Goal: Check status

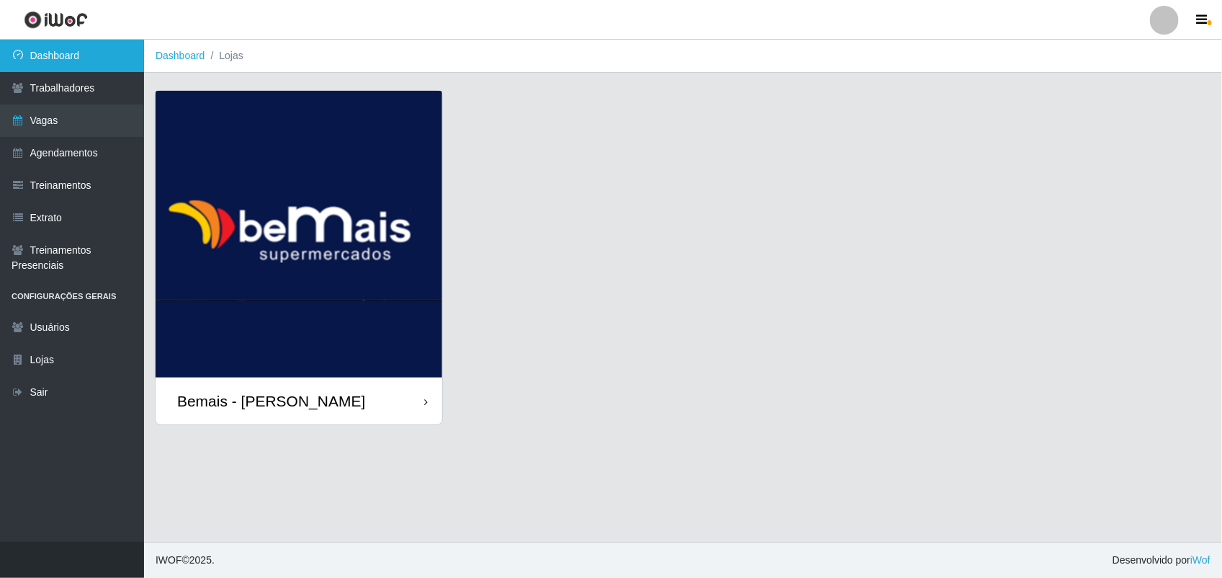
click at [35, 58] on link "Dashboard" at bounding box center [72, 56] width 144 height 32
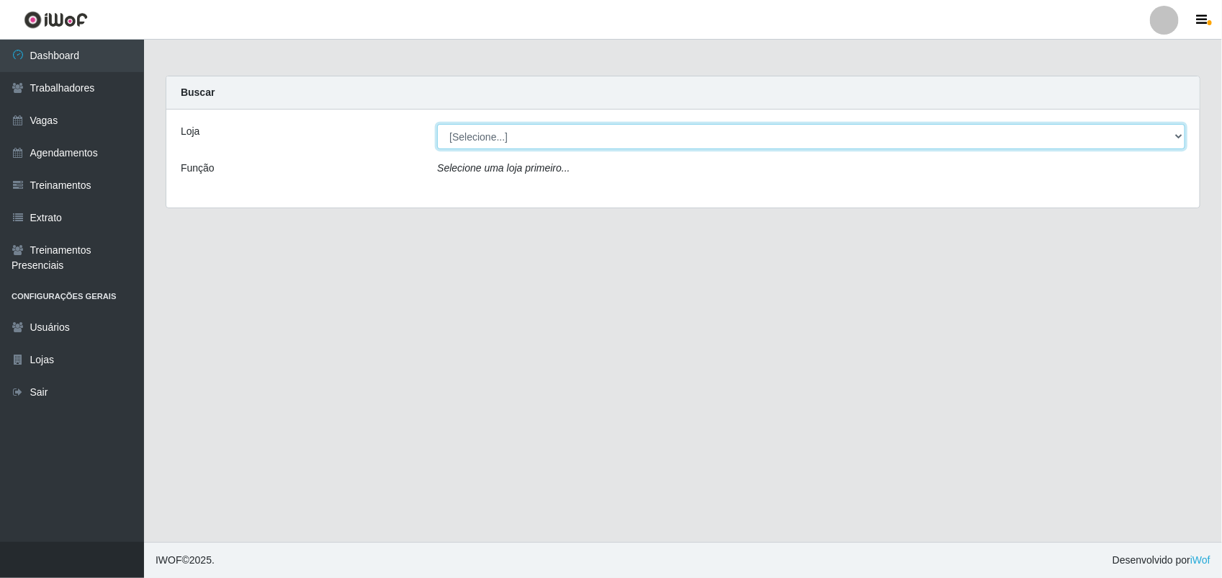
click at [450, 133] on select "[Selecione...] [PERSON_NAME]" at bounding box center [811, 136] width 748 height 25
select select "230"
click at [437, 124] on select "[Selecione...] [PERSON_NAME]" at bounding box center [811, 136] width 748 height 25
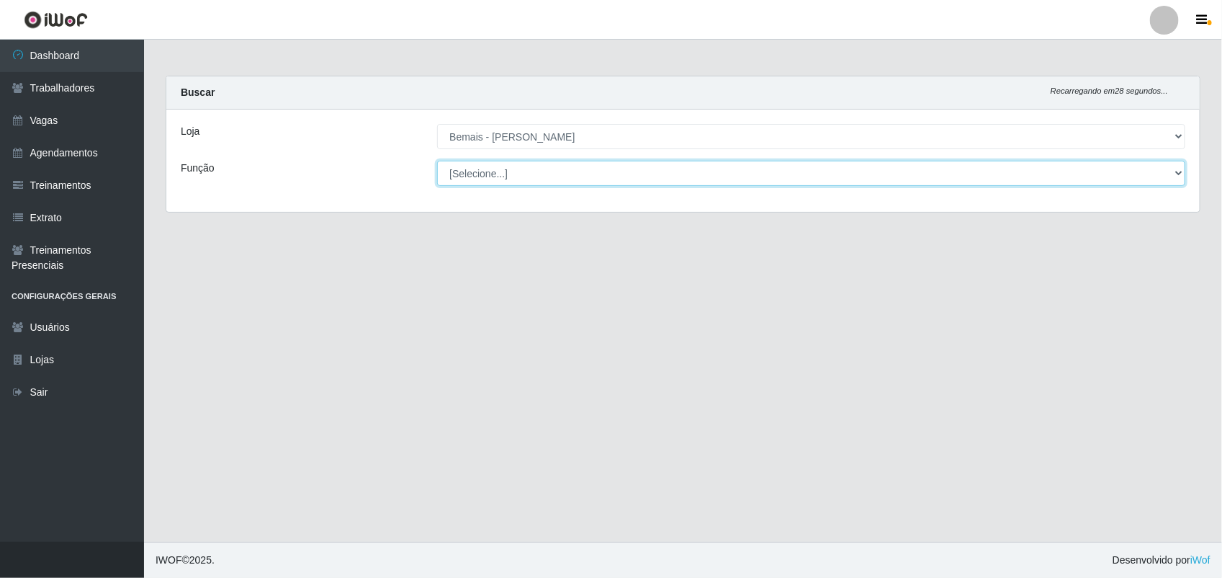
drag, startPoint x: 452, startPoint y: 138, endPoint x: 463, endPoint y: 179, distance: 41.9
click at [463, 179] on select "[Selecione...] ASG ASG + ASG ++ Auxiliar de Depósito Auxiliar de Depósito + Aux…" at bounding box center [811, 173] width 748 height 25
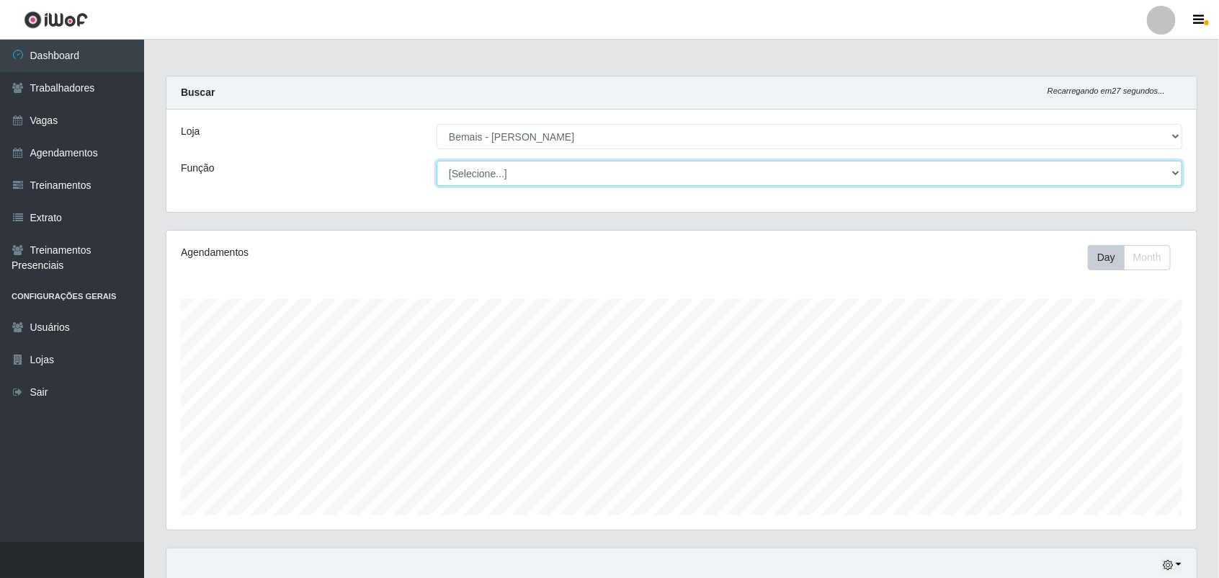
scroll to position [300, 1030]
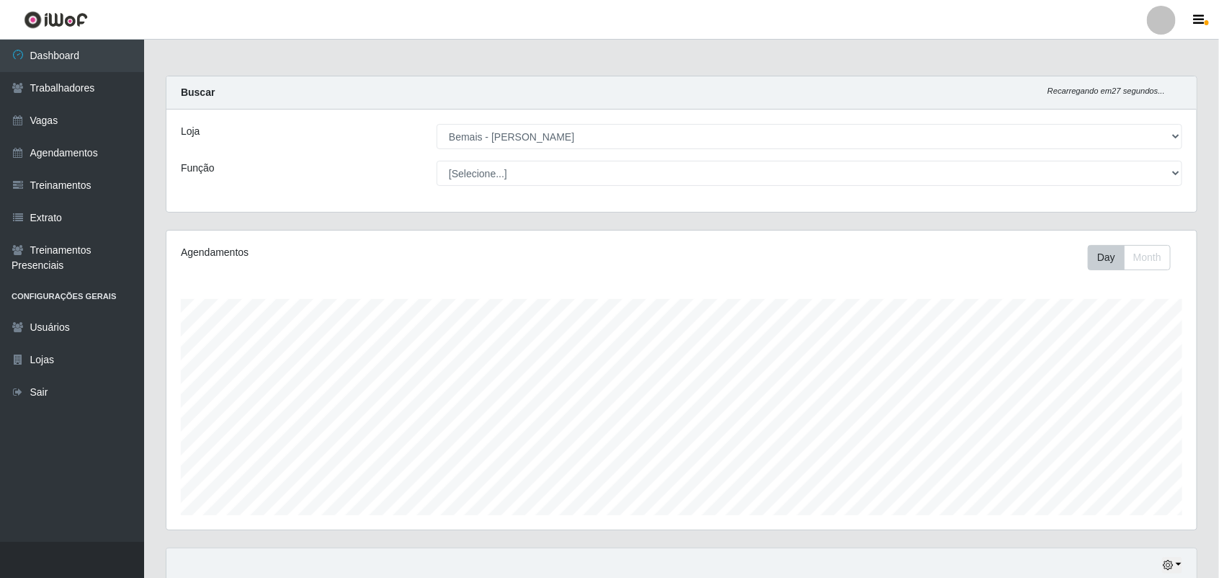
click at [203, 193] on div "Loja [Selecione...] Bemais - Ruy Carneiro Função [Selecione...] ASG ASG + ASG +…" at bounding box center [681, 160] width 1030 height 102
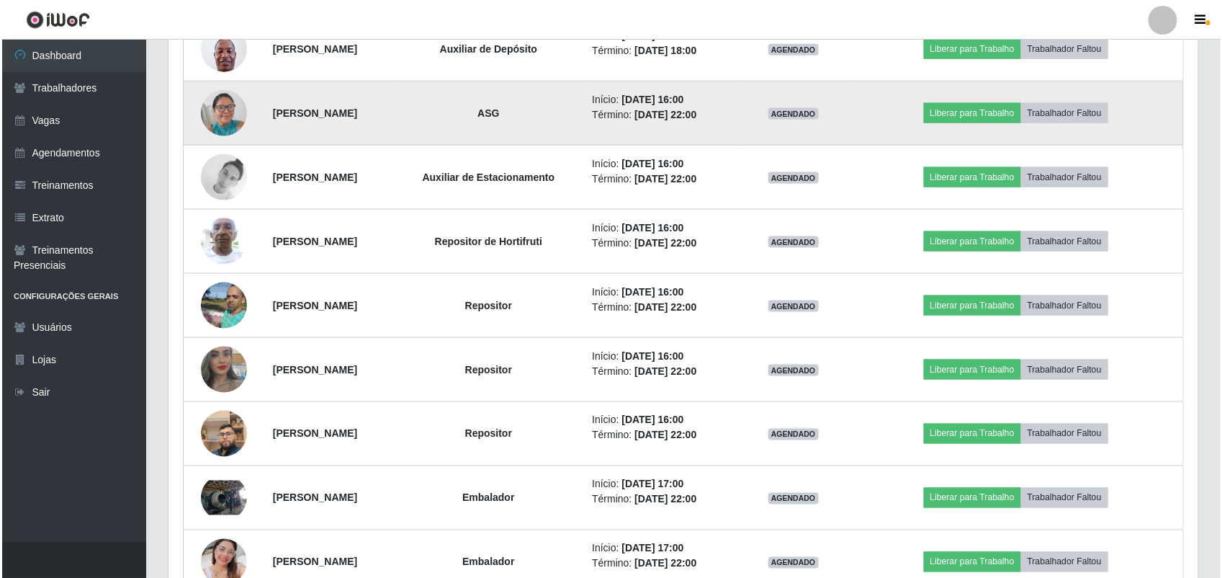
scroll to position [828, 0]
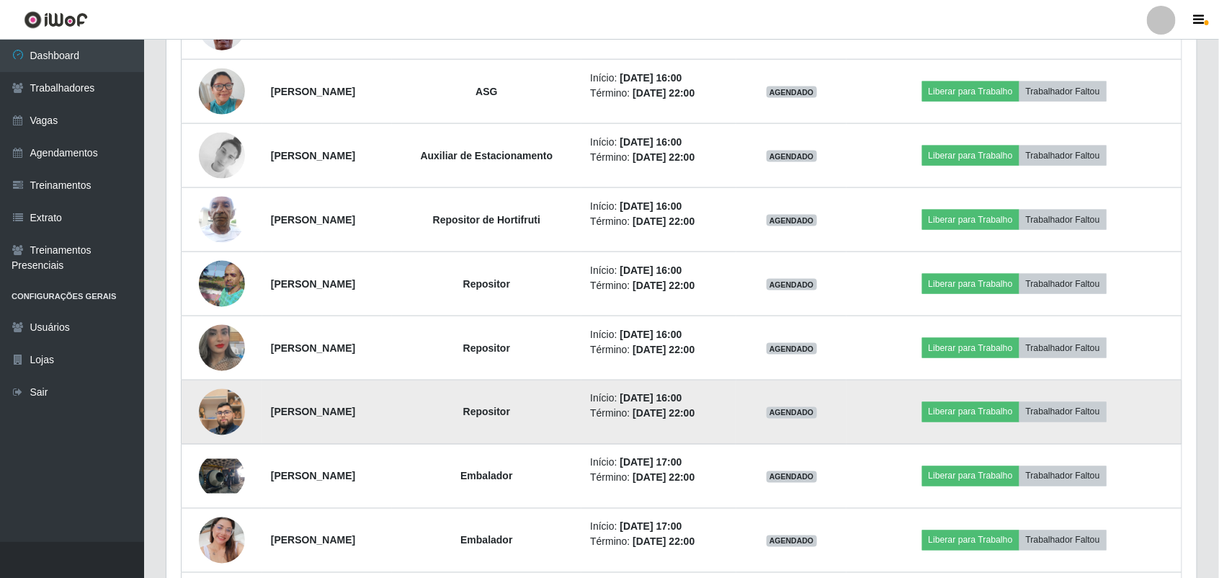
click at [220, 409] on img at bounding box center [222, 412] width 46 height 82
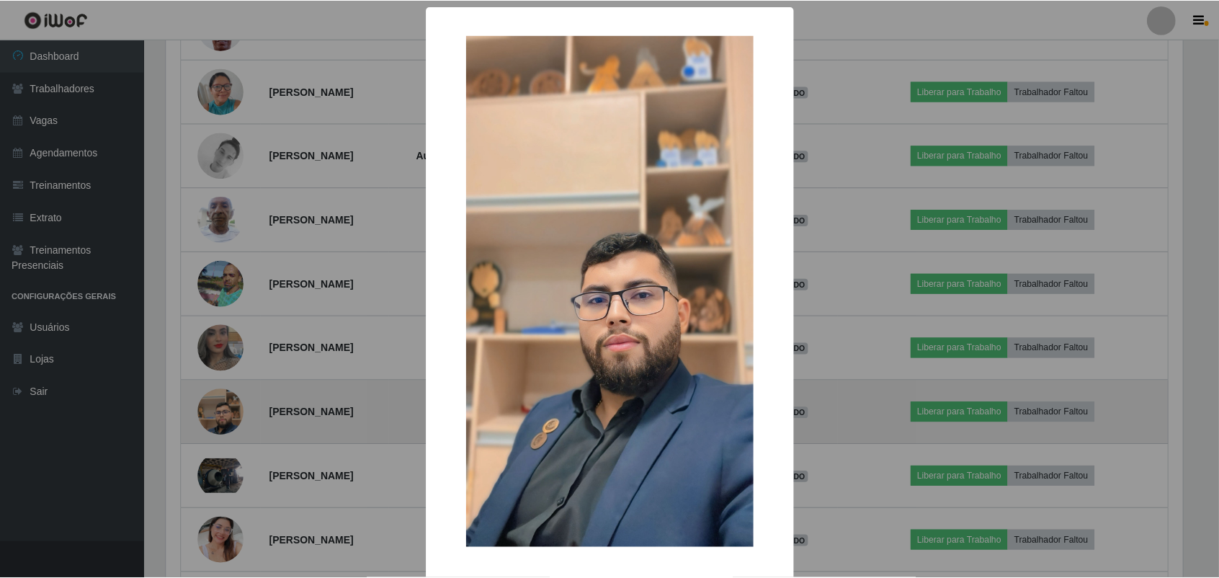
scroll to position [300, 1020]
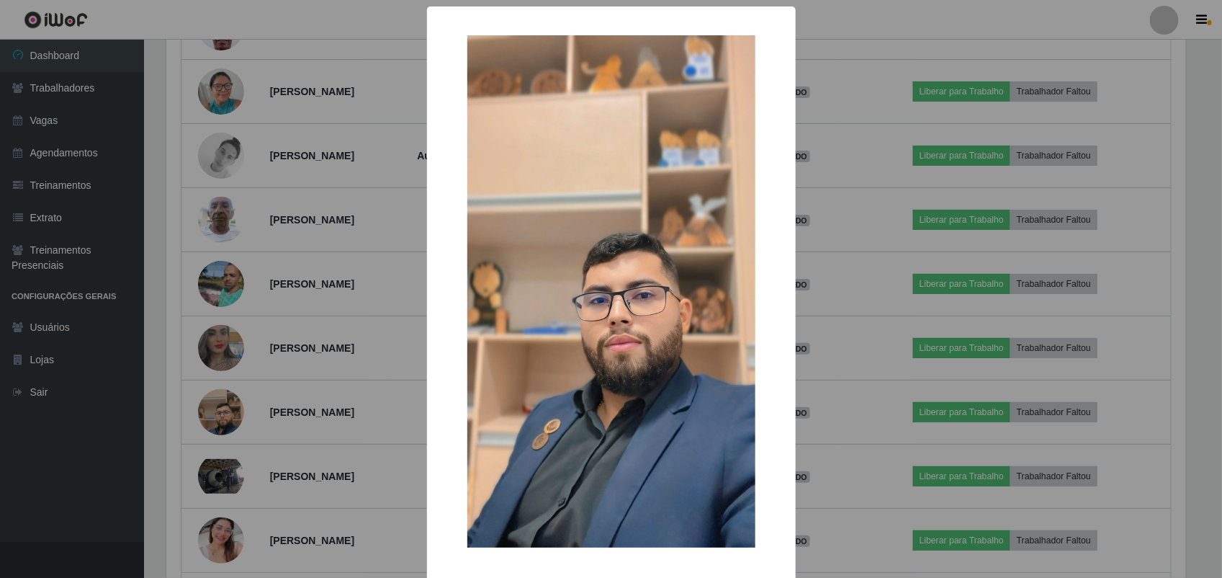
click at [220, 409] on div "× OK Cancel" at bounding box center [611, 289] width 1222 height 578
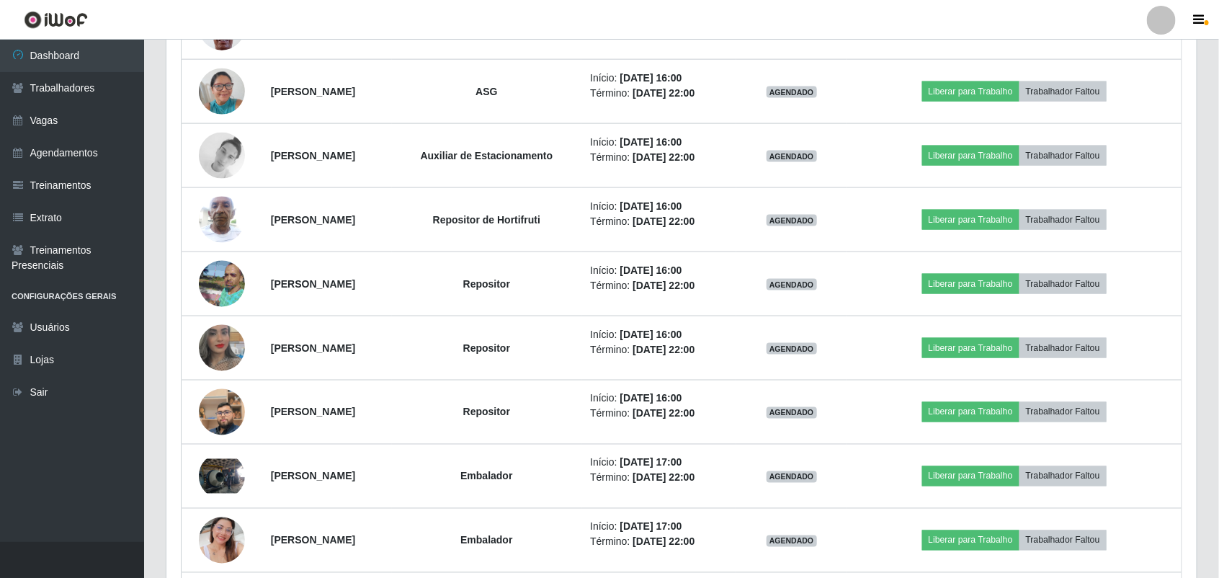
scroll to position [300, 1030]
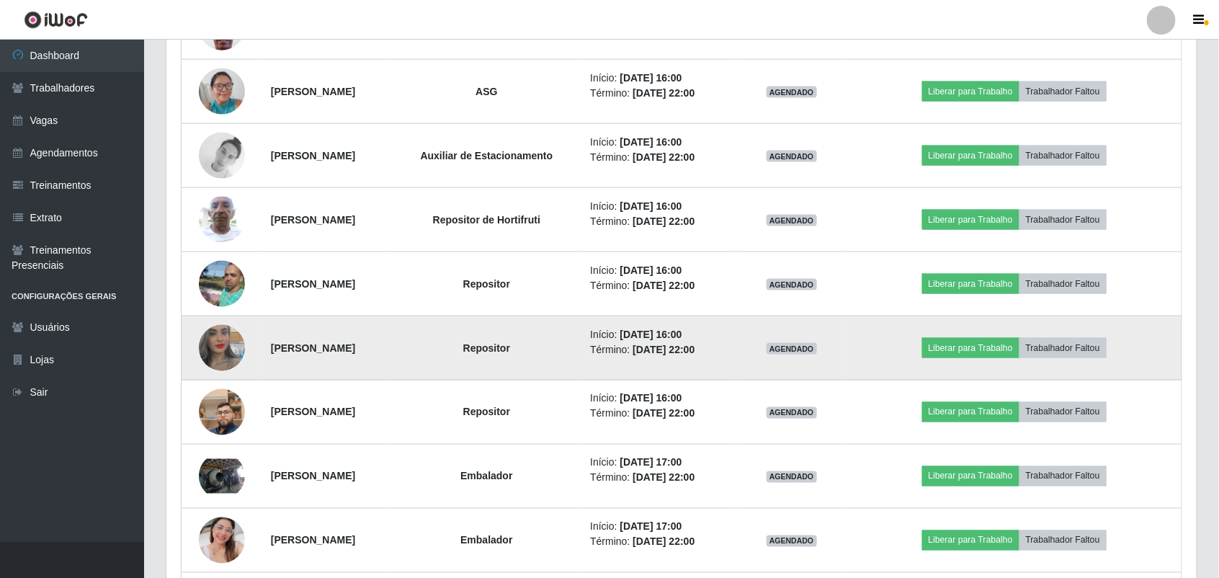
click at [210, 364] on img at bounding box center [222, 348] width 46 height 82
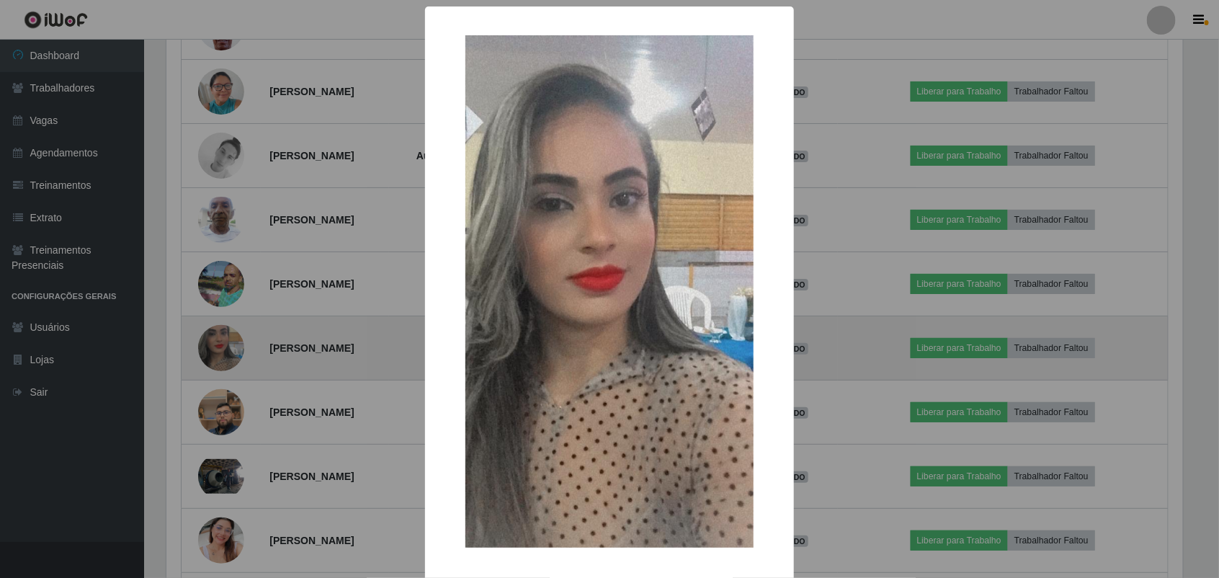
scroll to position [300, 1020]
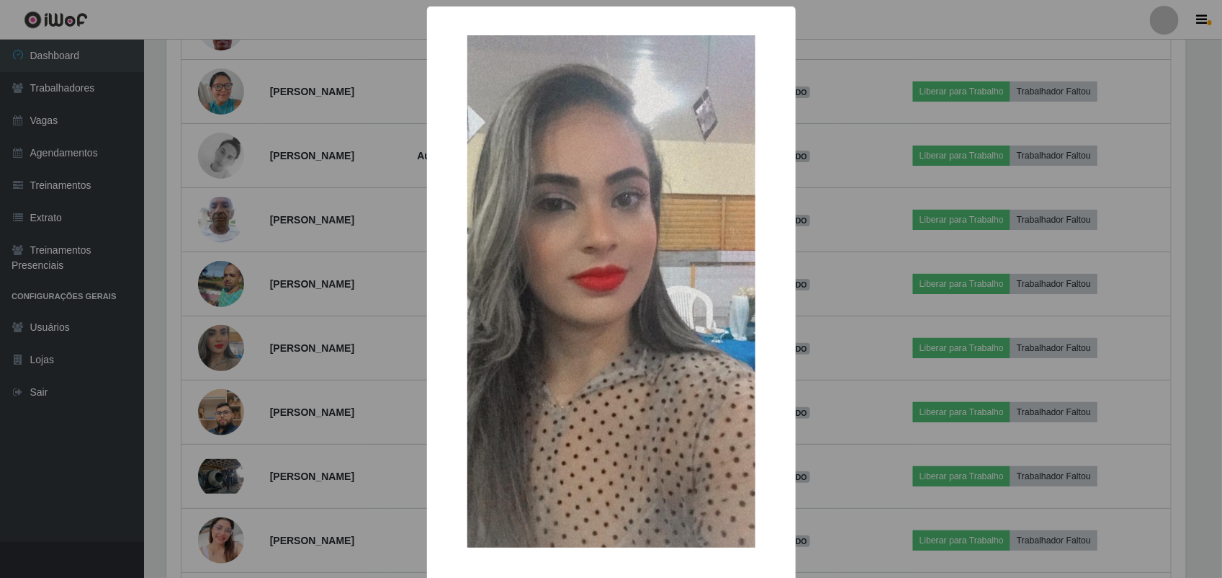
click at [210, 338] on div "× OK Cancel" at bounding box center [611, 289] width 1222 height 578
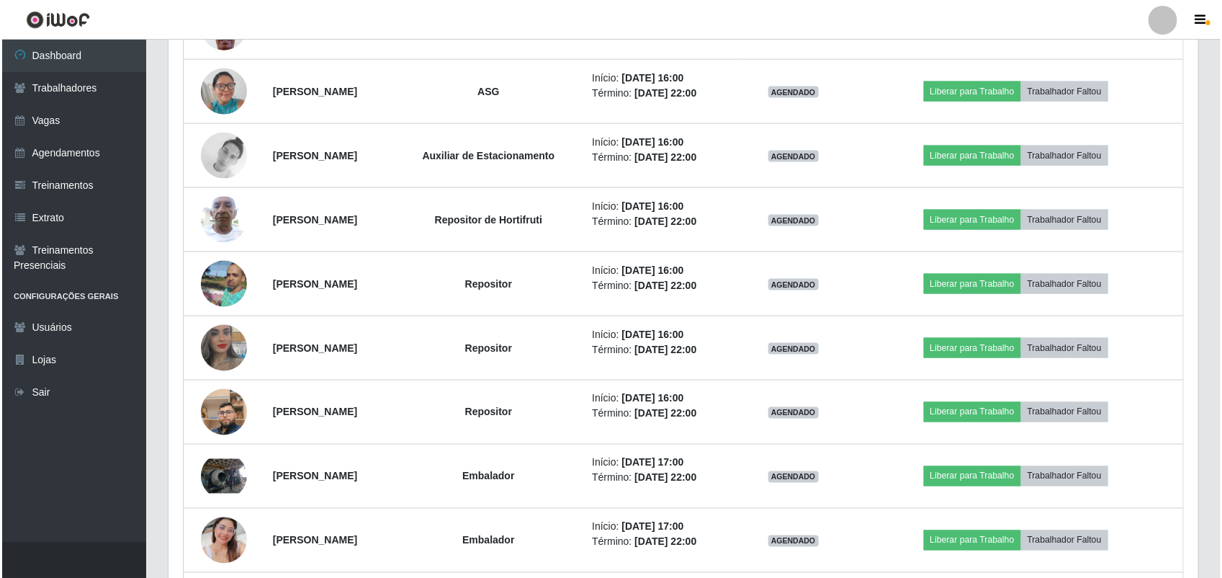
scroll to position [300, 1030]
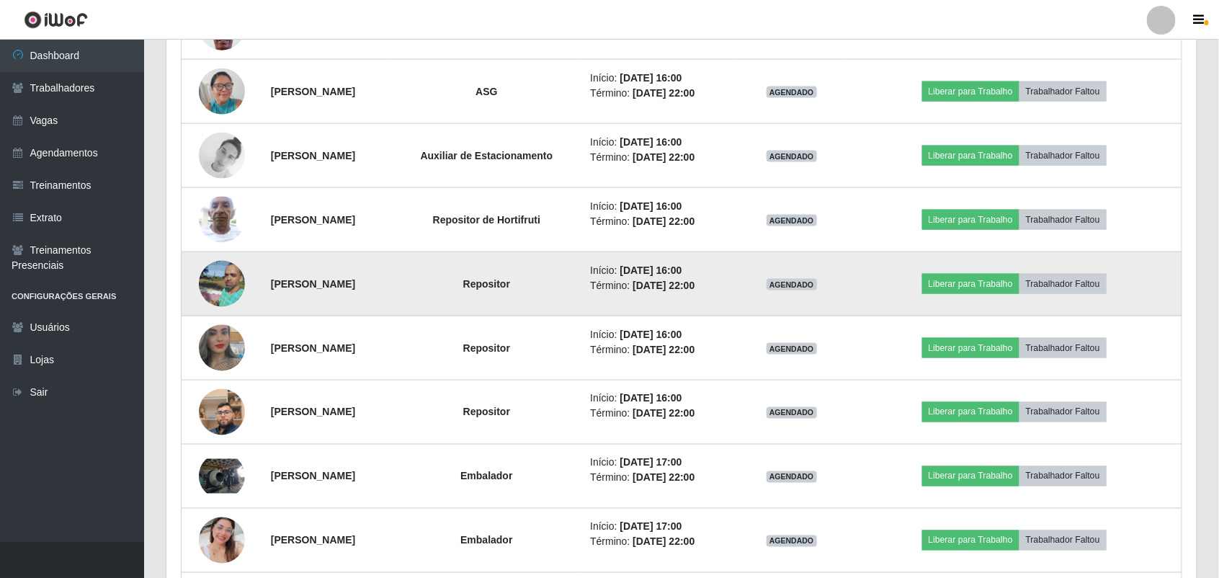
click at [215, 306] on img at bounding box center [222, 284] width 46 height 62
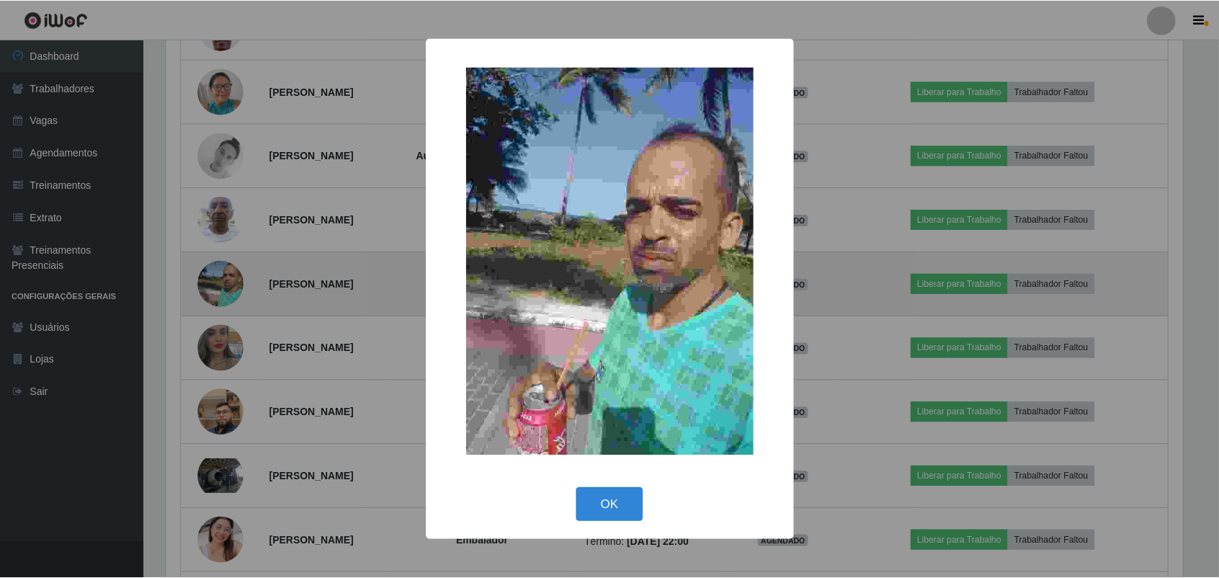
scroll to position [300, 1020]
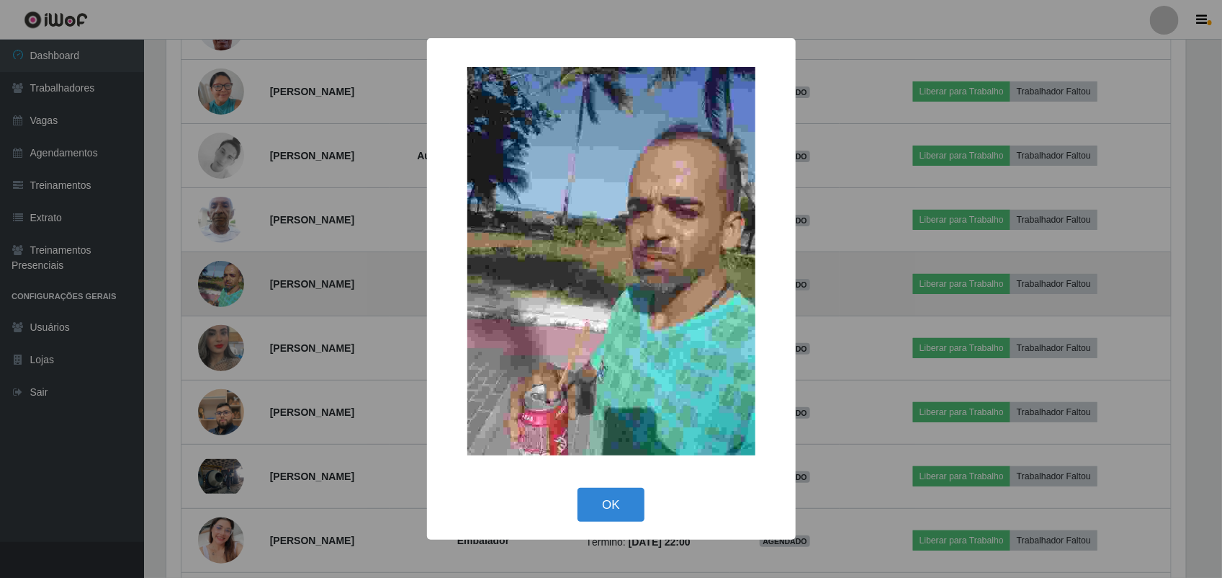
click at [215, 306] on div "× OK Cancel" at bounding box center [611, 289] width 1222 height 578
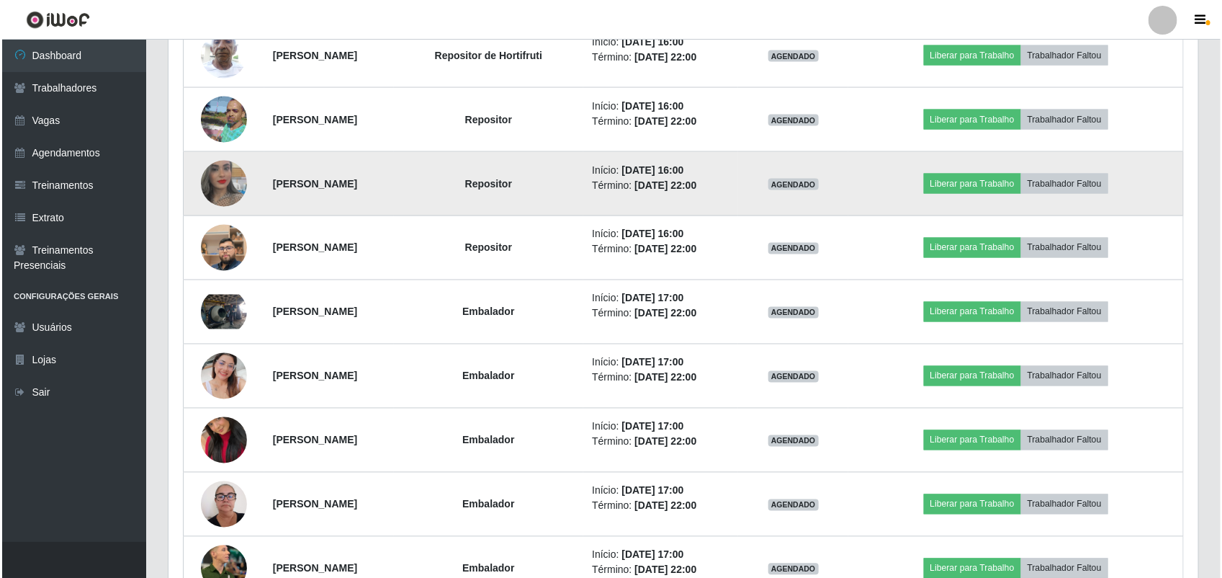
scroll to position [1001, 0]
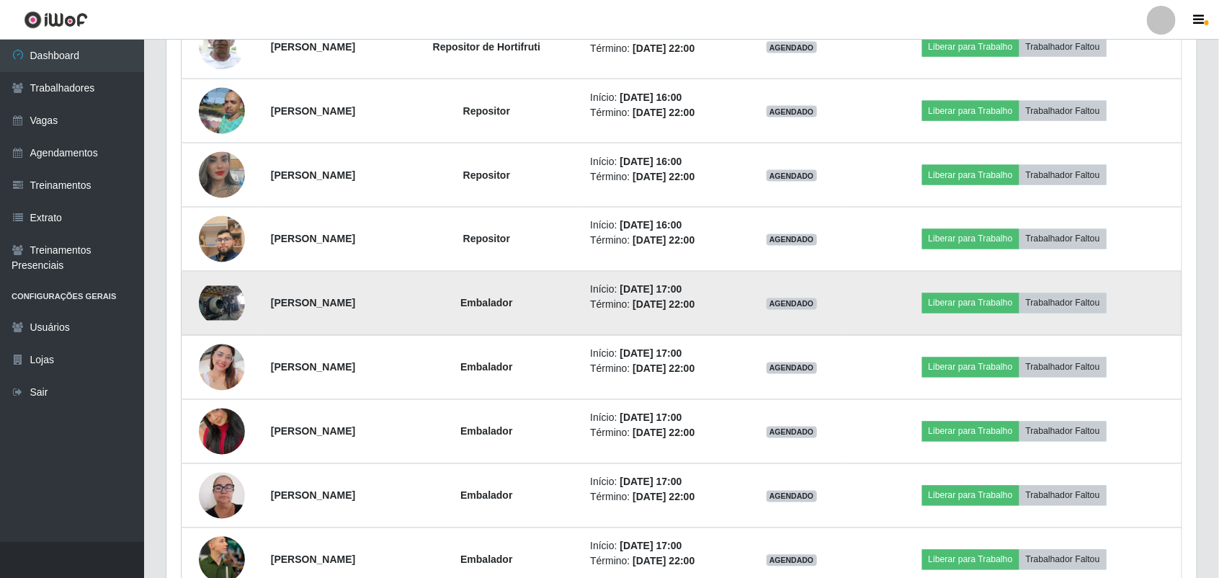
click at [228, 314] on img at bounding box center [222, 303] width 46 height 35
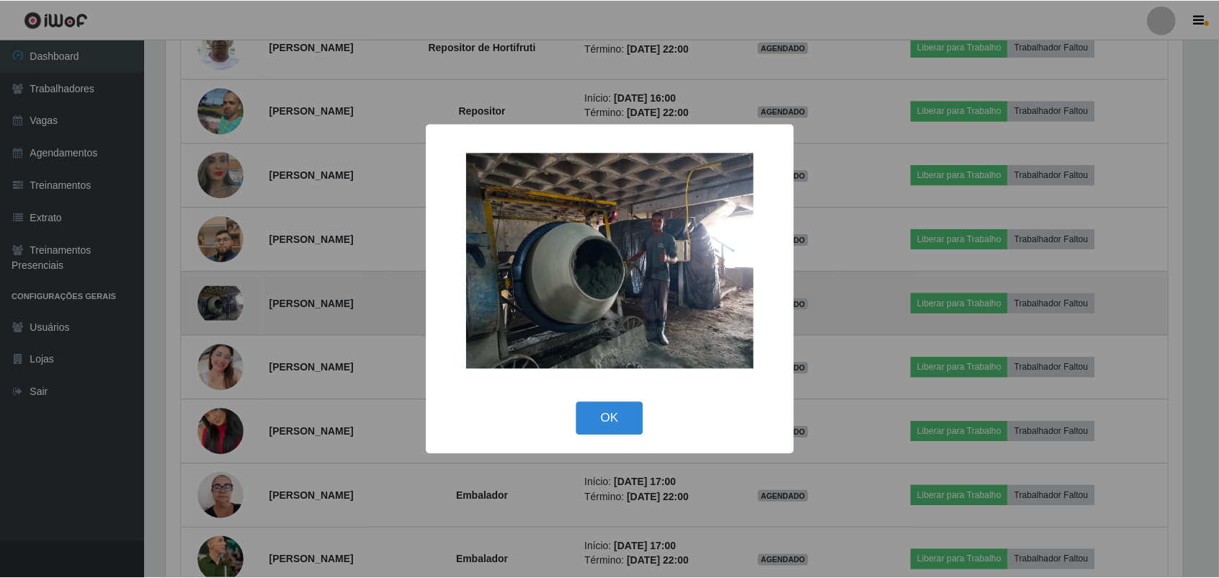
scroll to position [300, 1020]
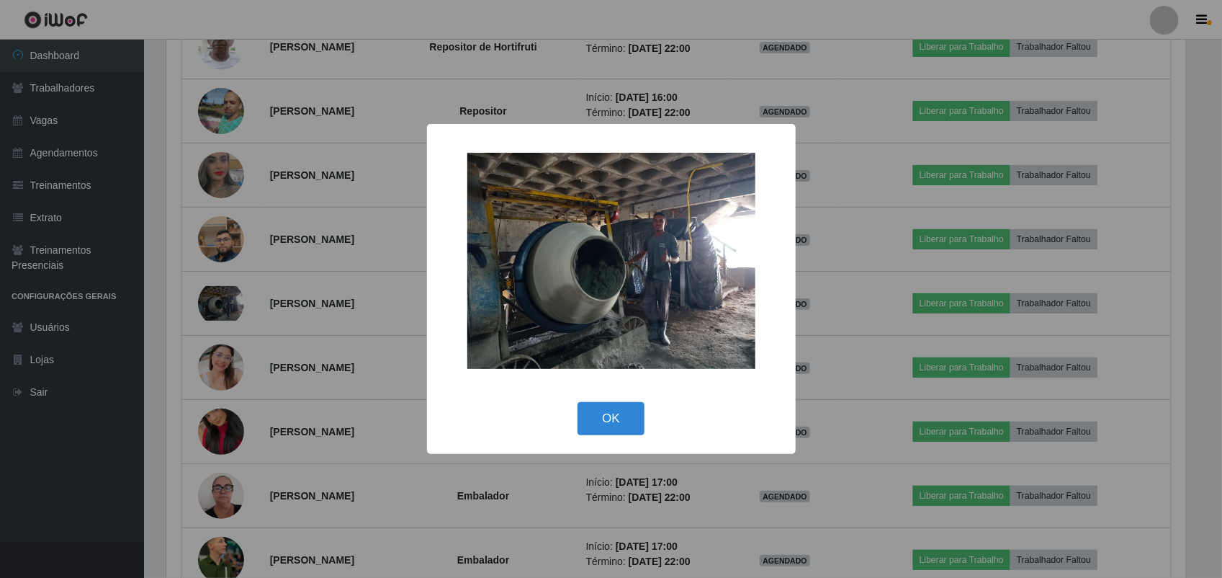
click at [278, 326] on div "× OK Cancel" at bounding box center [611, 289] width 1222 height 578
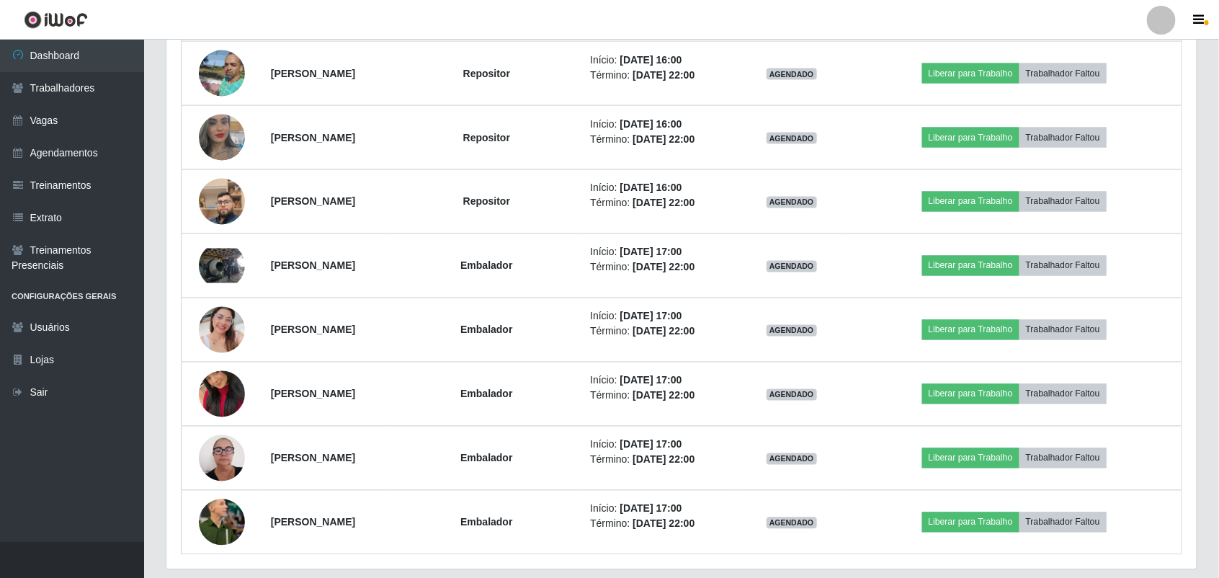
scroll to position [1087, 0]
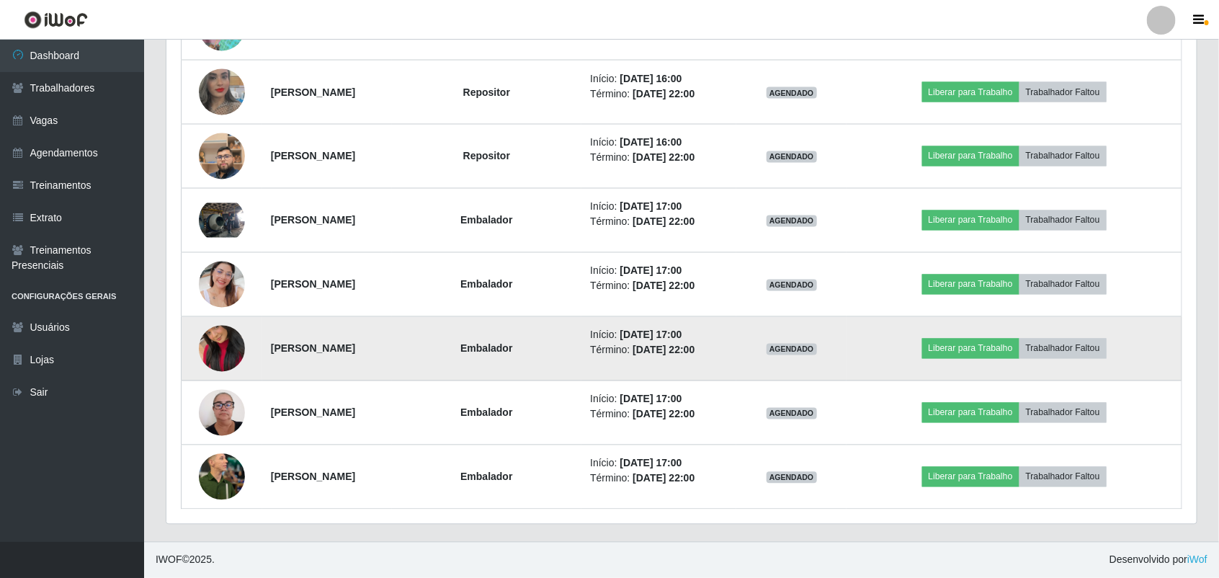
click at [228, 335] on img at bounding box center [222, 349] width 46 height 82
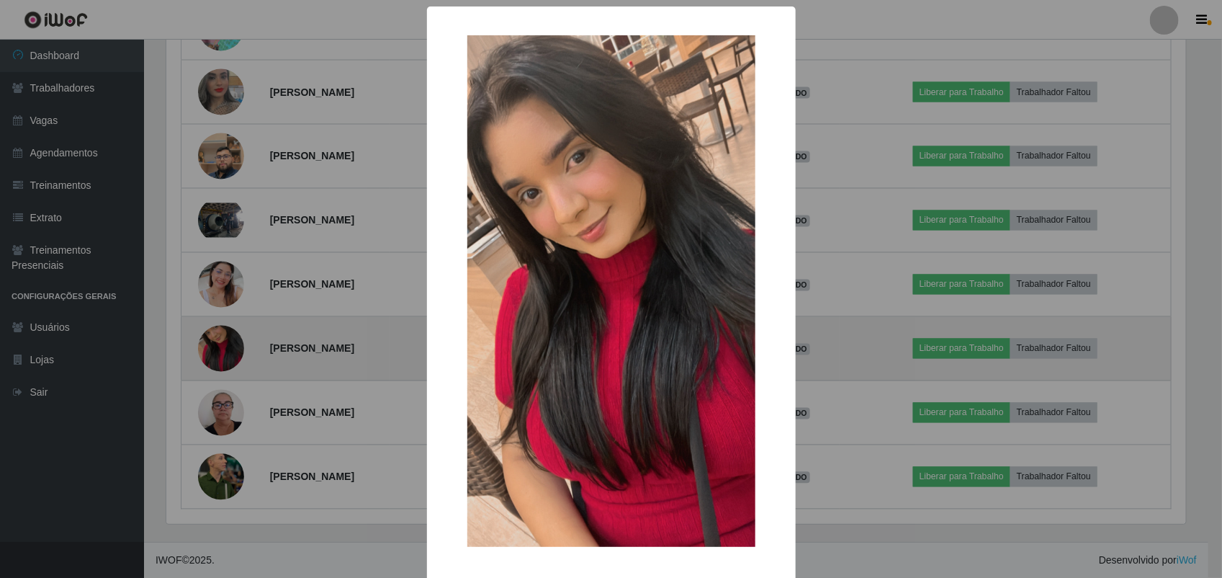
click at [228, 335] on div "× OK Cancel" at bounding box center [611, 289] width 1222 height 578
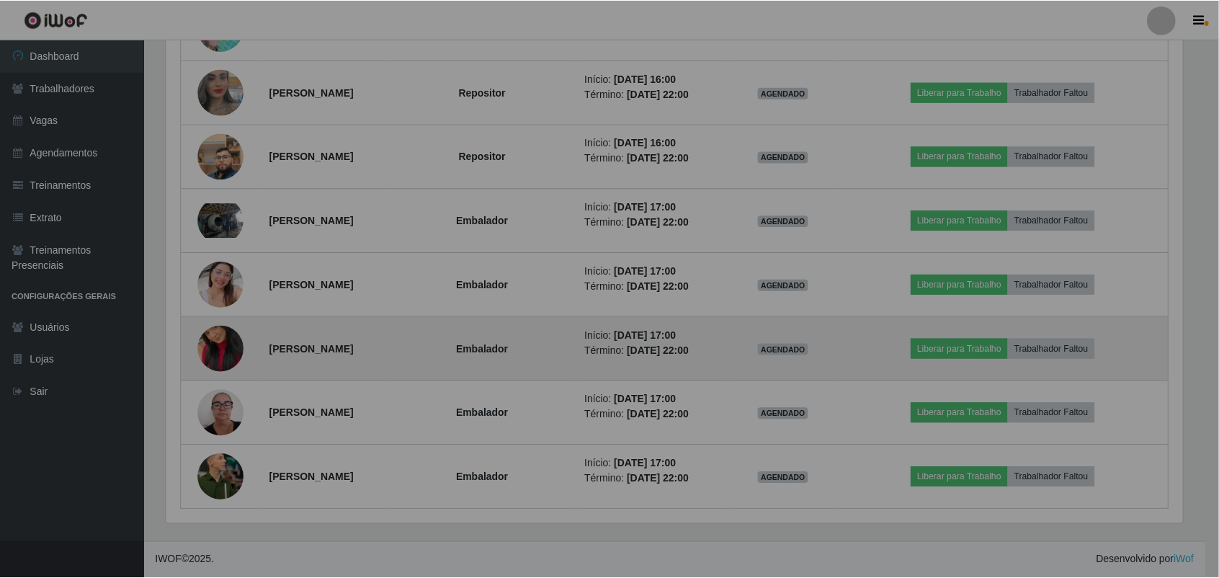
scroll to position [300, 1030]
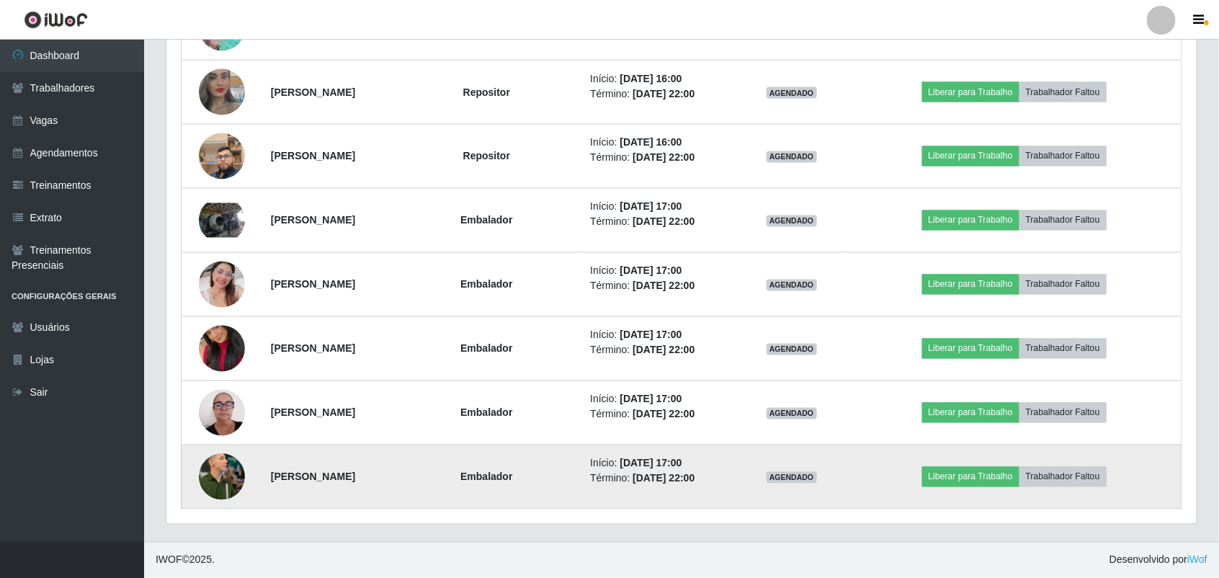
click at [218, 454] on img at bounding box center [222, 476] width 46 height 61
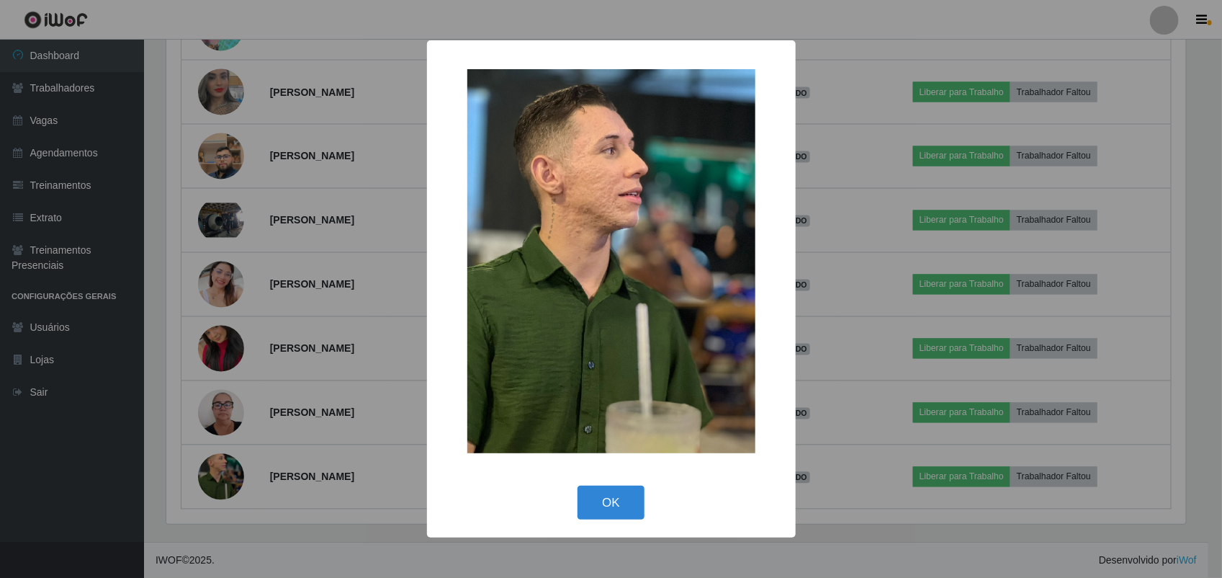
click at [286, 329] on div "× OK Cancel" at bounding box center [611, 289] width 1222 height 578
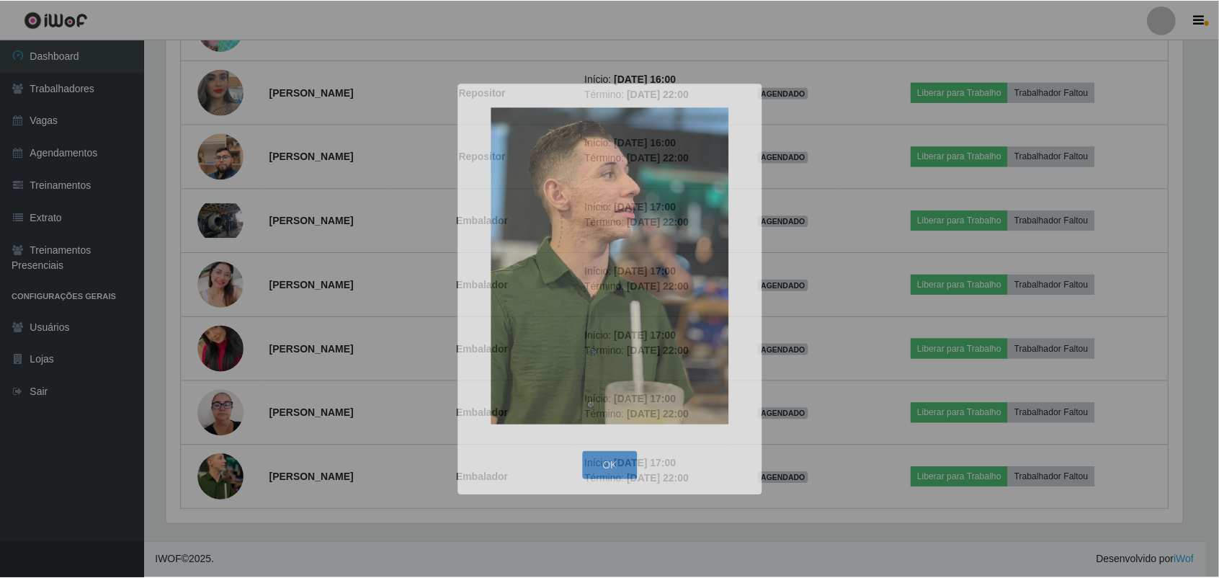
scroll to position [0, 0]
